Goal: Information Seeking & Learning: Check status

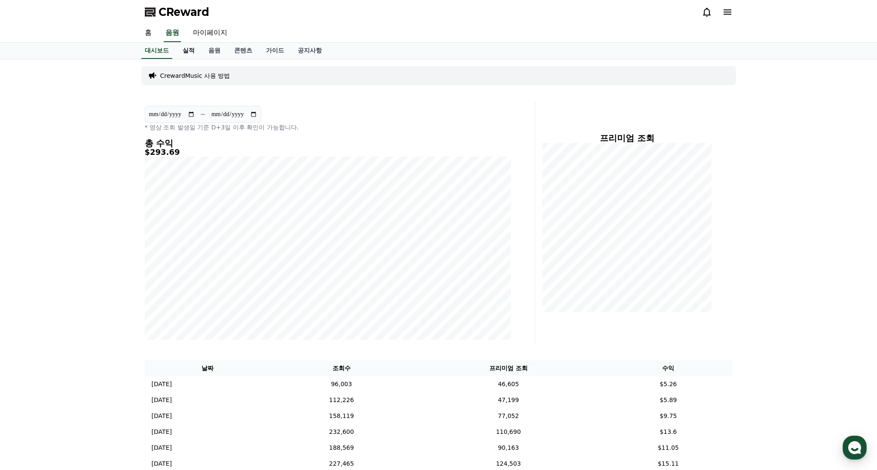
click at [190, 50] on link "실적" at bounding box center [189, 51] width 26 height 16
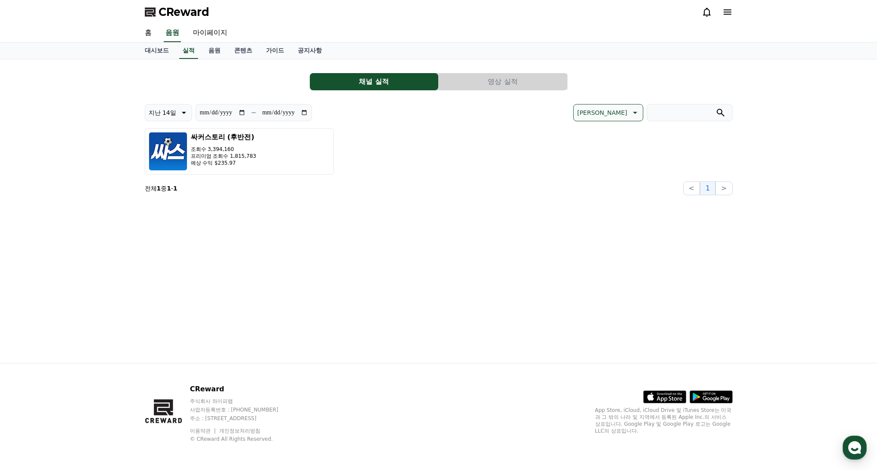
click at [483, 80] on button "영상 실적" at bounding box center [503, 81] width 129 height 17
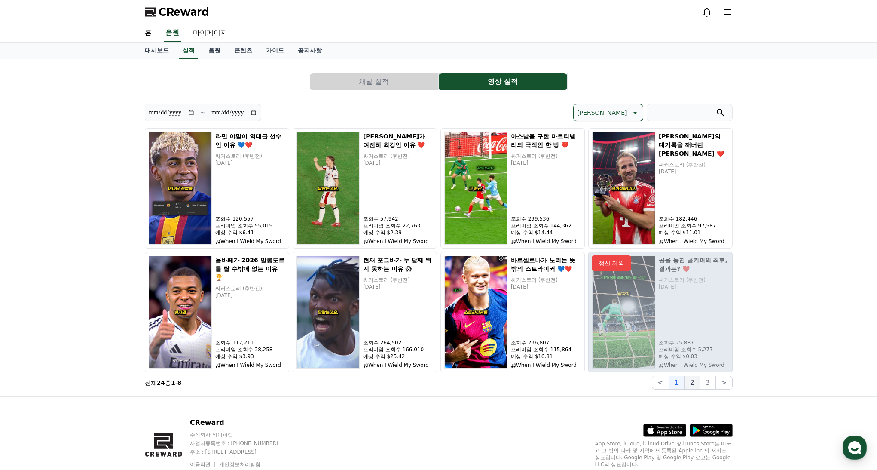
click at [698, 385] on button "2" at bounding box center [692, 383] width 15 height 14
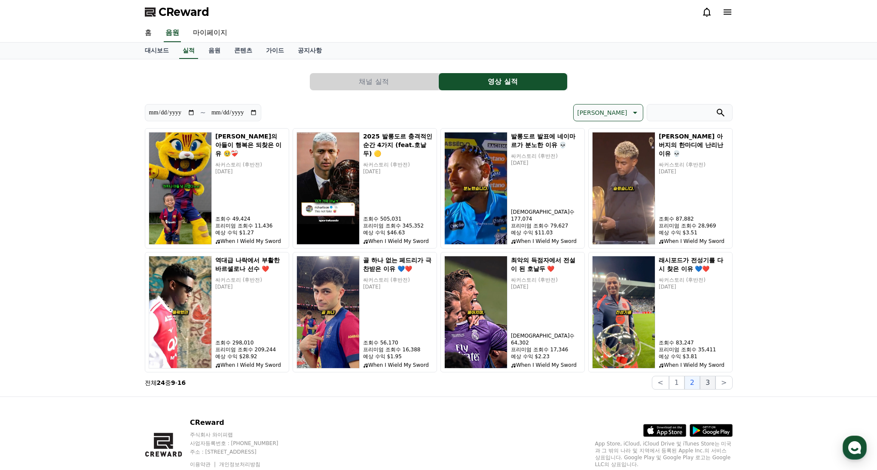
click at [708, 384] on button "3" at bounding box center [707, 383] width 15 height 14
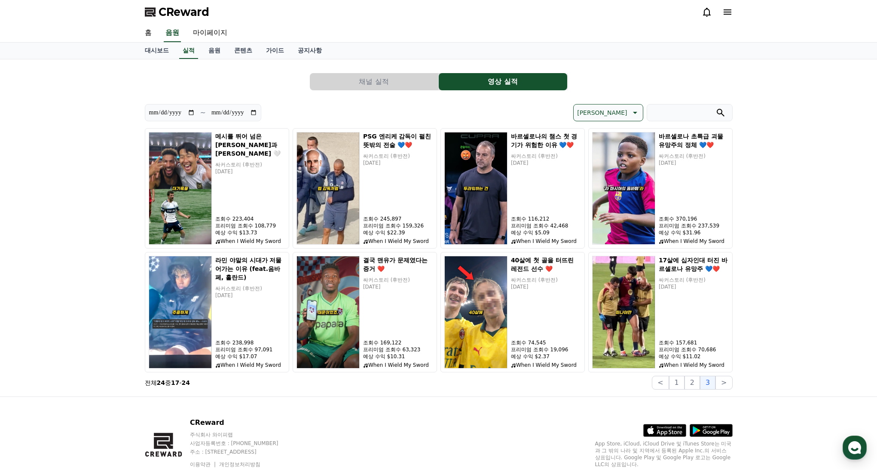
click at [685, 384] on button "1" at bounding box center [676, 383] width 15 height 14
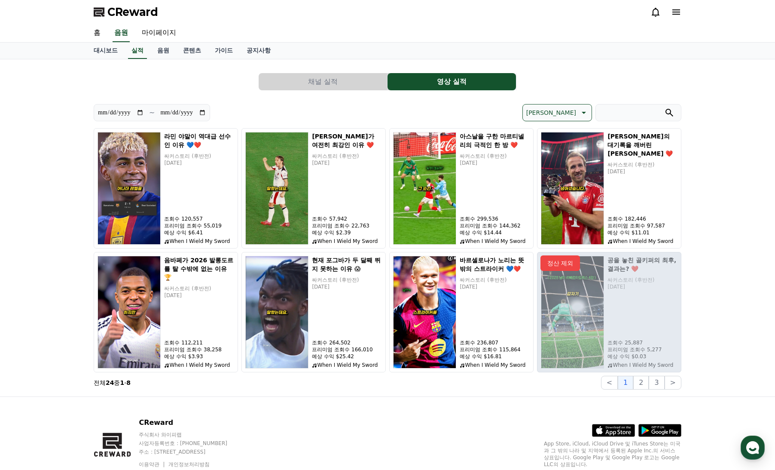
drag, startPoint x: 217, startPoint y: 357, endPoint x: 224, endPoint y: 387, distance: 30.6
click at [213, 388] on div "라민 야말이 역대급 선수인 이유 💙❤️ 싸커스토리 (후반전) 2025-09-30 조회수 120,557 프리미엄 조회수 55,019 예상 수익 …" at bounding box center [388, 258] width 588 height 261
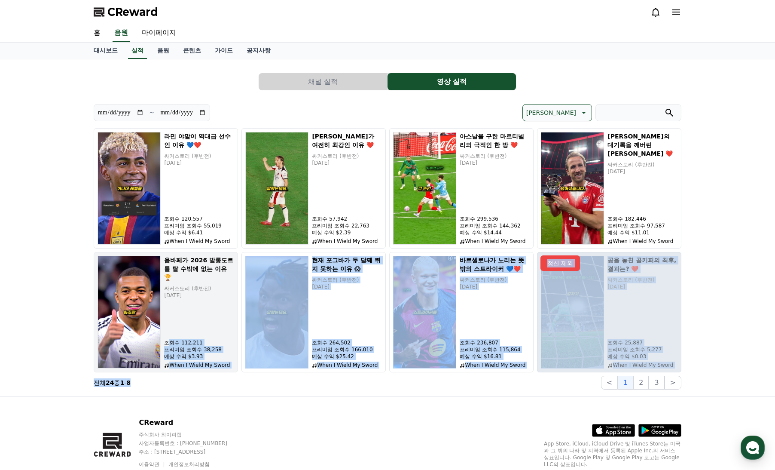
drag, startPoint x: 226, startPoint y: 386, endPoint x: 167, endPoint y: 345, distance: 72.1
click at [167, 345] on div "라민 야말이 역대급 선수인 이유 💙❤️ 싸커스토리 (후반전) 2025-09-30 조회수 120,557 프리미엄 조회수 55,019 예상 수익 …" at bounding box center [388, 258] width 588 height 261
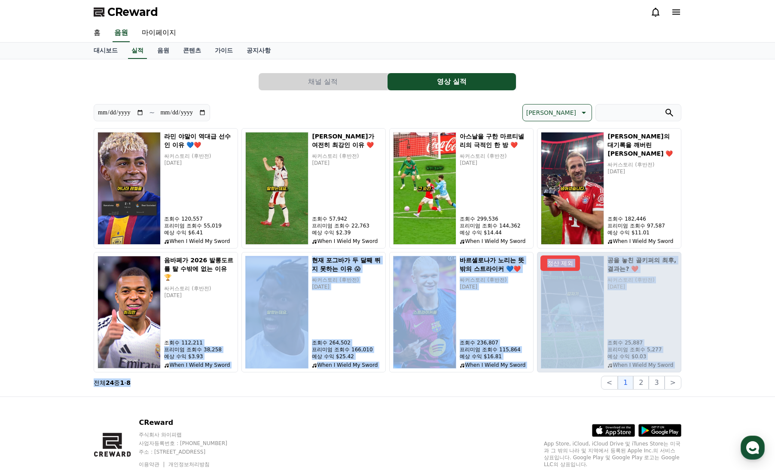
click at [209, 381] on section "전체 24 중 1 - 8 < 1 2 3 >" at bounding box center [388, 383] width 588 height 14
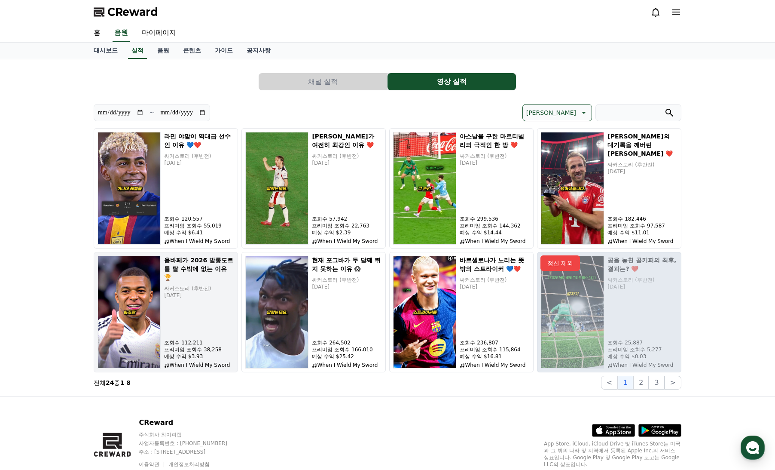
click at [225, 364] on p "When I Wield My Sword" at bounding box center [199, 364] width 70 height 7
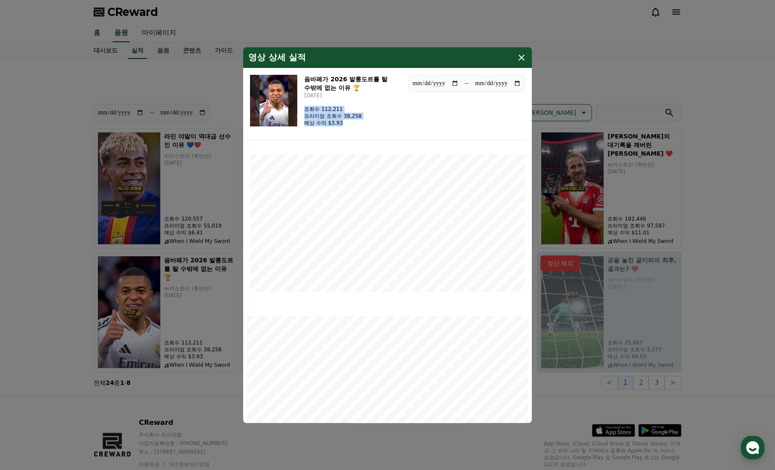
drag, startPoint x: 348, startPoint y: 125, endPoint x: 303, endPoint y: 108, distance: 47.9
click at [303, 108] on div "음바페가 2026 발롱도르를 탈 수밖에 없는 이유 🏆 2025-09-27 조회수 112,211 프리미엄 조회수 38,258 예상 수익 $3.93" at bounding box center [326, 100] width 152 height 52
copy div "조회수 112,211 프리미엄 조회수 38,258 예상 수익 $3.93"
click at [523, 55] on icon "modal" at bounding box center [522, 57] width 6 height 6
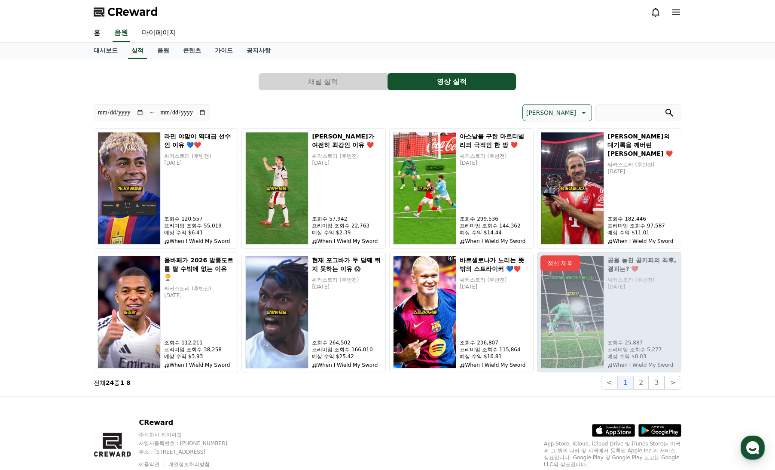
click at [577, 121] on button "최신순" at bounding box center [558, 112] width 70 height 17
click at [550, 178] on button "수익 순" at bounding box center [536, 179] width 27 height 19
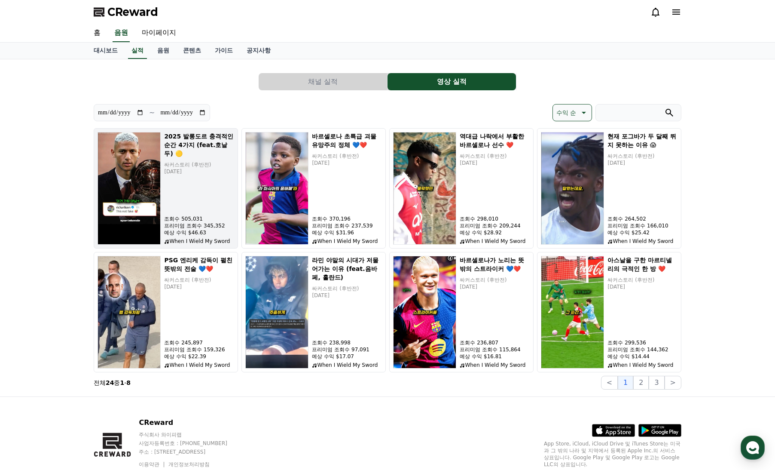
click at [193, 202] on div "2025 발롱도르 충격적인 순간 4가지 (feat.호날두) 🟡 싸커스토리 (후반전) 2025-09-25 조회수 505,031 프리미엄 조회수 …" at bounding box center [199, 188] width 70 height 113
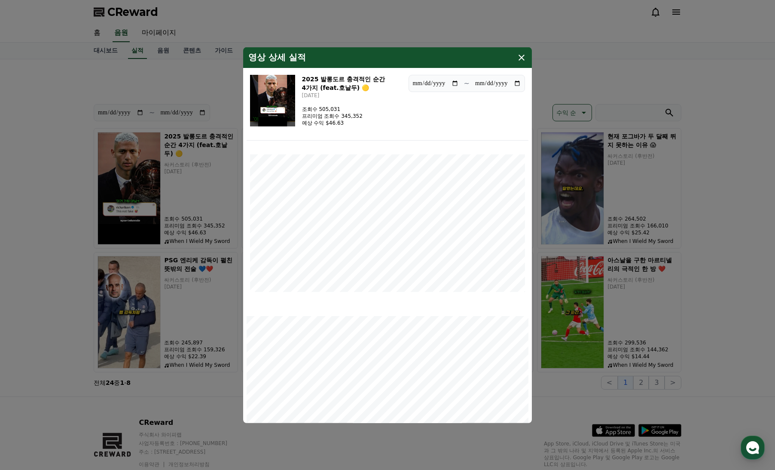
drag, startPoint x: 347, startPoint y: 127, endPoint x: 300, endPoint y: 109, distance: 50.6
click at [300, 109] on div "**********" at bounding box center [388, 105] width 282 height 69
copy div "조회수 505,031 프리미엄 조회수 345,352 예상 수익 $46.63"
click at [518, 58] on icon "modal" at bounding box center [522, 57] width 10 height 10
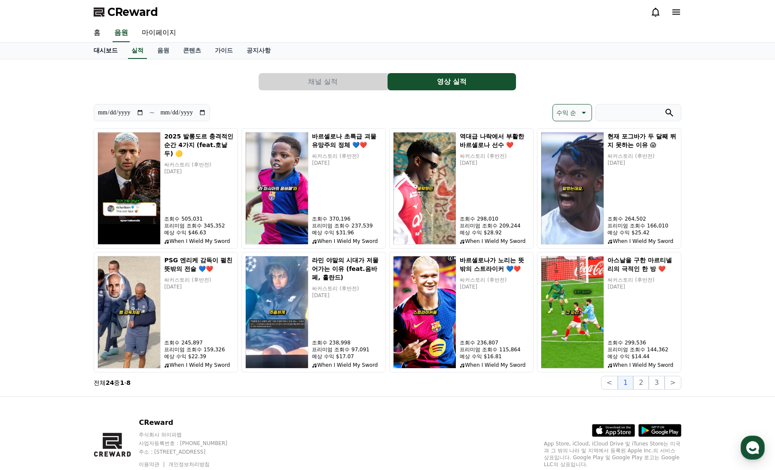
click at [104, 49] on link "대시보드" at bounding box center [106, 51] width 38 height 16
